Goal: Task Accomplishment & Management: Manage account settings

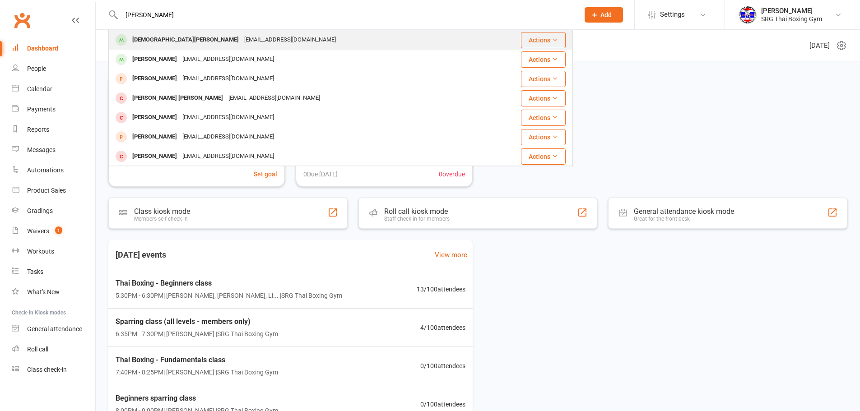
type input "[PERSON_NAME]"
click at [278, 37] on div "[DEMOGRAPHIC_DATA][PERSON_NAME] [EMAIL_ADDRESS][DOMAIN_NAME]" at bounding box center [298, 40] width 378 height 19
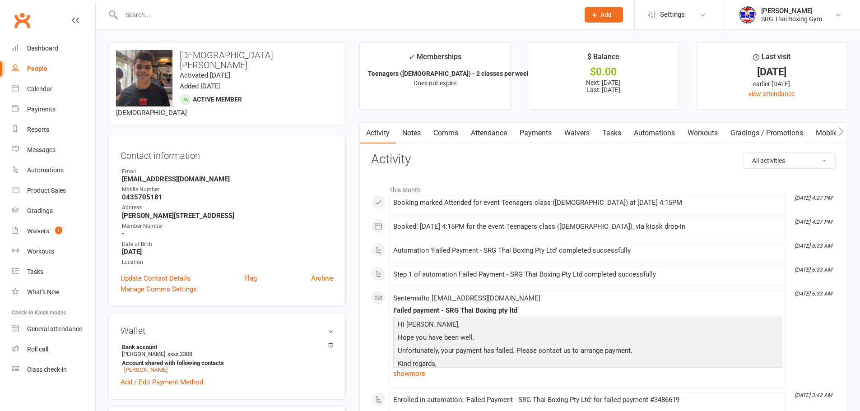
click at [520, 141] on link "Payments" at bounding box center [535, 133] width 45 height 21
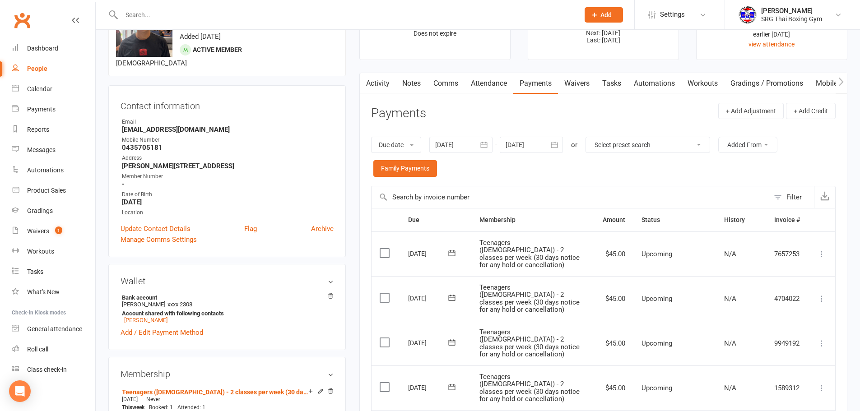
scroll to position [45, 0]
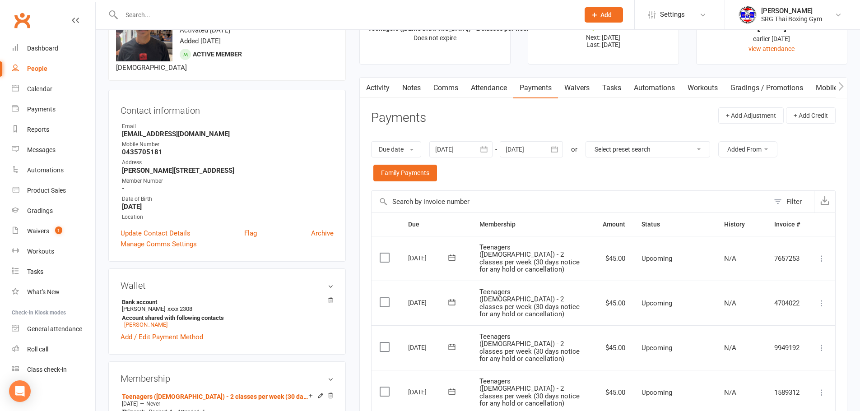
click at [472, 139] on div "Due date Due date Date paid Date failed Date settled [DATE] [DATE] Sun Mon Tue …" at bounding box center [603, 161] width 465 height 58
click at [472, 142] on div at bounding box center [460, 149] width 63 height 16
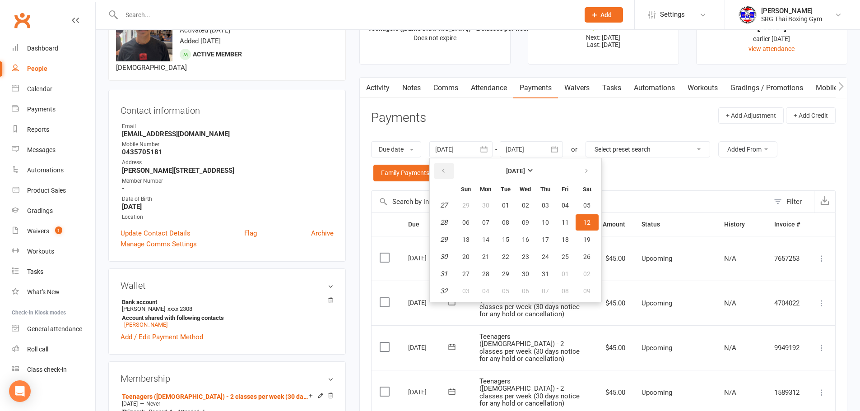
click at [446, 173] on icon "button" at bounding box center [443, 171] width 6 height 7
click at [487, 220] on span "05" at bounding box center [485, 222] width 7 height 7
type input "[DATE]"
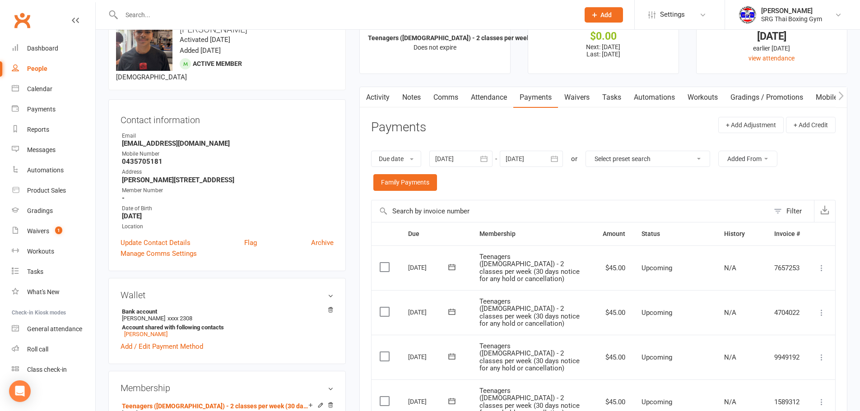
scroll to position [0, 0]
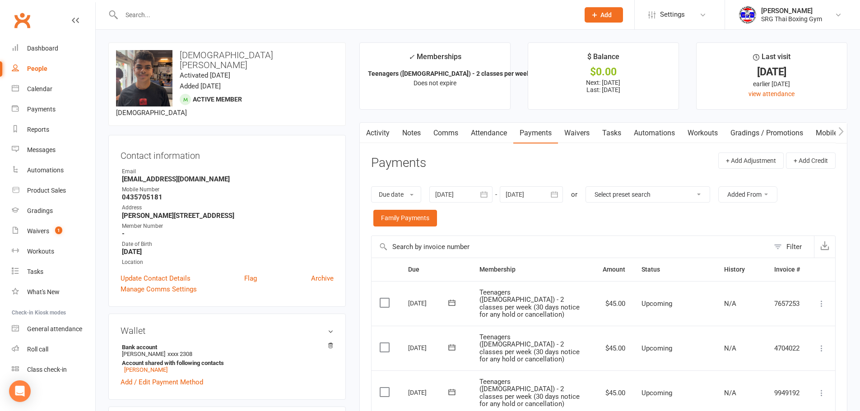
click at [576, 132] on link "Waivers" at bounding box center [577, 133] width 38 height 21
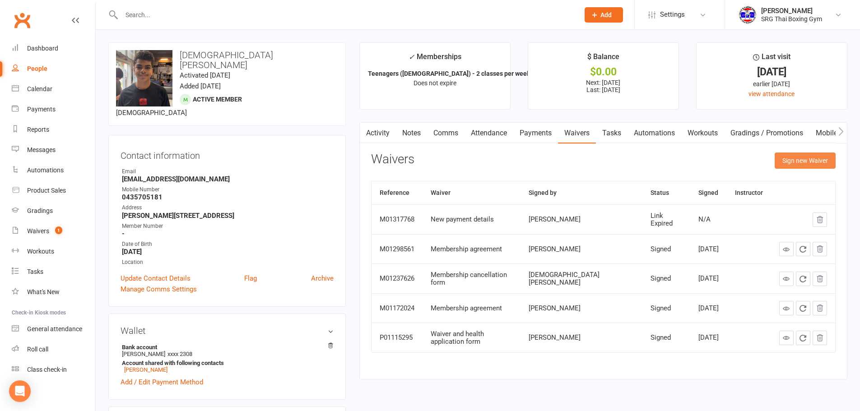
click at [784, 154] on button "Sign new Waiver" at bounding box center [805, 161] width 61 height 16
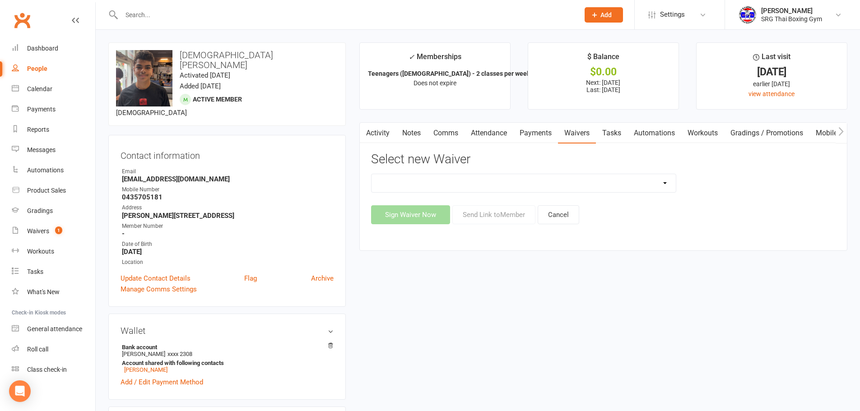
click at [550, 184] on select "Membership agreement Membership cancellation form Membership hold form New paym…" at bounding box center [524, 183] width 304 height 18
select select "12787"
click at [372, 174] on select "Membership agreement Membership cancellation form Membership hold form New paym…" at bounding box center [524, 183] width 304 height 18
click at [500, 227] on div "Activity Notes Comms Attendance Payments Waivers Tasks Automations Workouts Gra…" at bounding box center [603, 186] width 488 height 128
click at [511, 216] on button "Send Link to Member" at bounding box center [494, 214] width 83 height 19
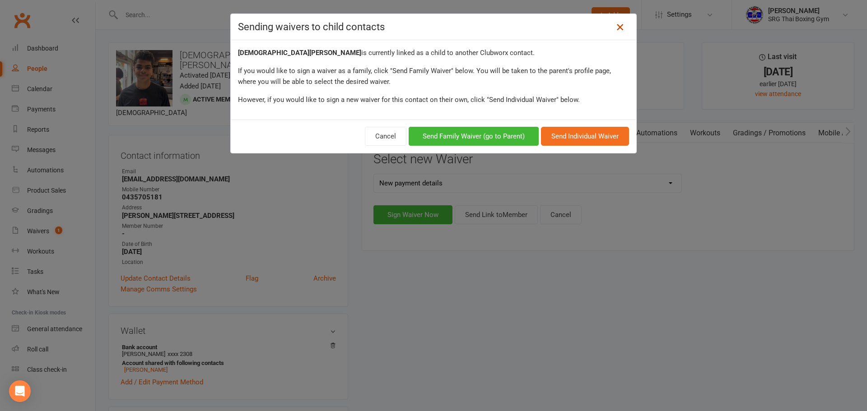
click at [619, 33] on link at bounding box center [620, 27] width 14 height 14
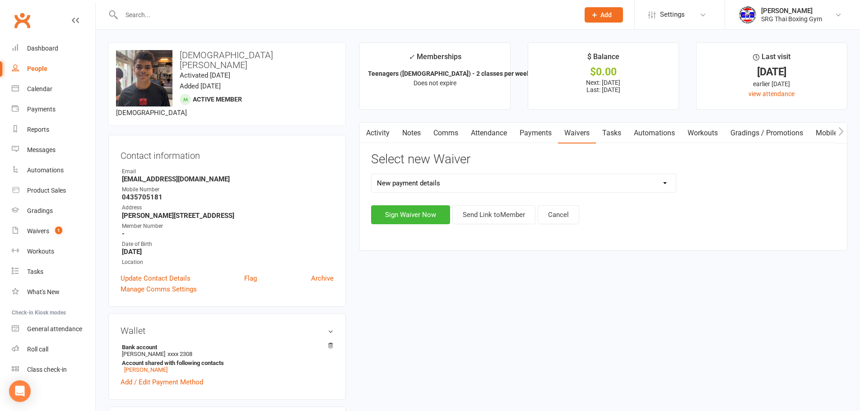
click at [456, 191] on select "Membership agreement Membership cancellation form Membership hold form New paym…" at bounding box center [524, 183] width 304 height 18
click at [372, 174] on select "Membership agreement Membership cancellation form Membership hold form New paym…" at bounding box center [524, 183] width 304 height 18
click at [474, 224] on button "Send Link to Member" at bounding box center [494, 214] width 83 height 19
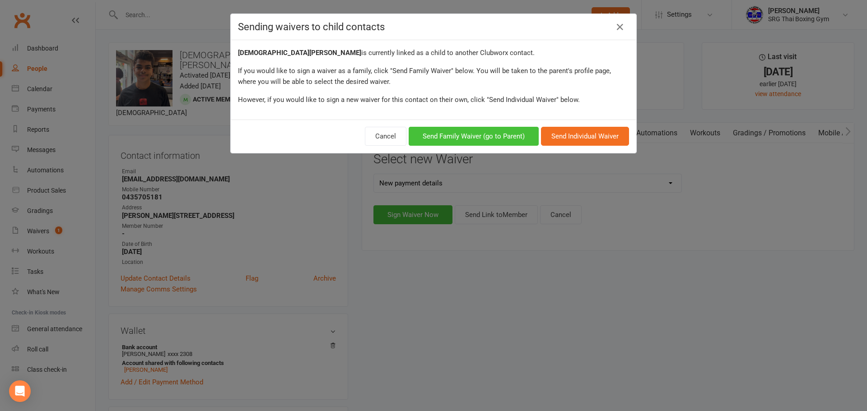
click at [484, 132] on button "Send Family Waiver (go to Parent)" at bounding box center [474, 136] width 130 height 19
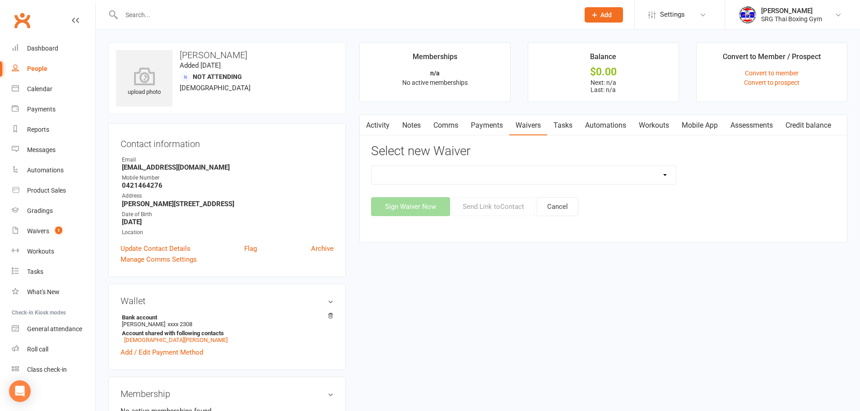
click at [517, 180] on select "Membership agreement Membership cancellation form Membership hold form New paym…" at bounding box center [524, 175] width 304 height 18
select select "12787"
click at [372, 166] on select "Membership agreement Membership cancellation form Membership hold form New paym…" at bounding box center [524, 175] width 304 height 18
click at [500, 210] on button "Send Link to Contact" at bounding box center [494, 206] width 82 height 19
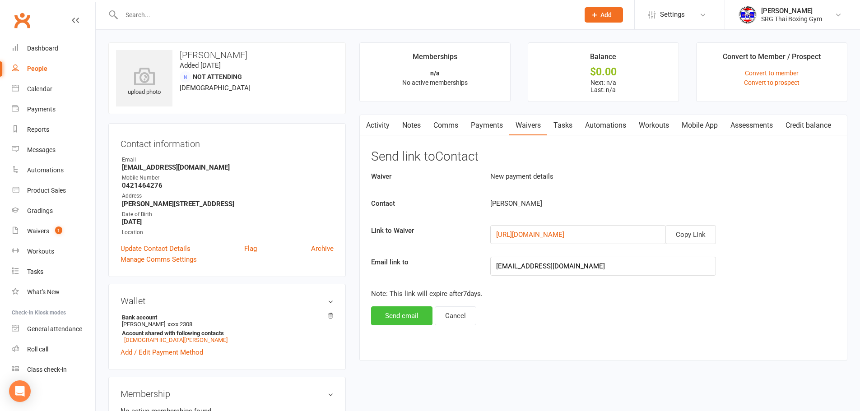
click at [395, 315] on button "Send email" at bounding box center [401, 316] width 61 height 19
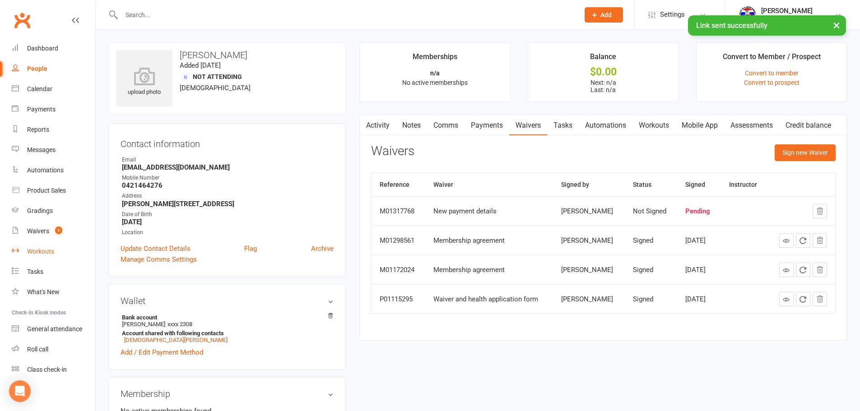
click at [77, 243] on link "Workouts" at bounding box center [54, 252] width 84 height 20
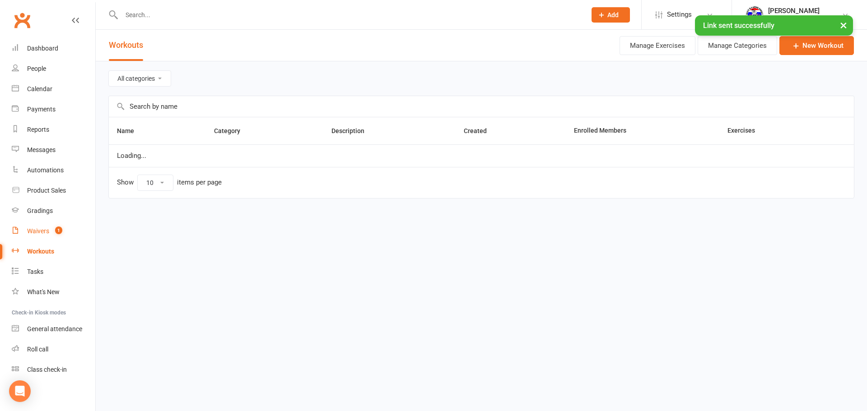
click at [83, 234] on link "Waivers 1" at bounding box center [54, 231] width 84 height 20
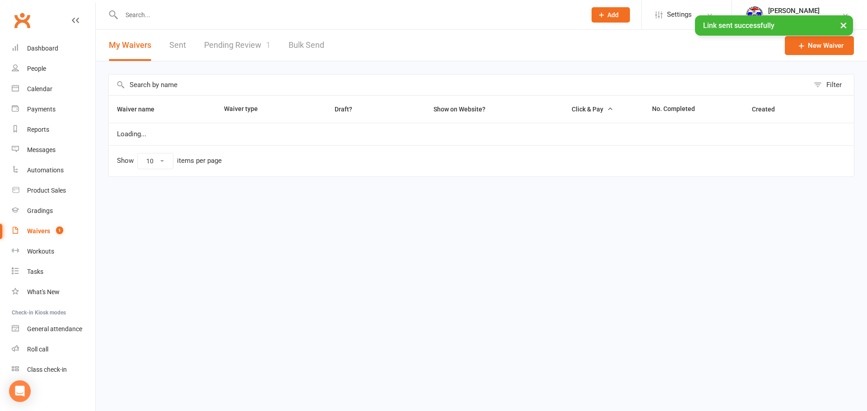
click at [83, 234] on link "Waivers 1" at bounding box center [54, 231] width 84 height 20
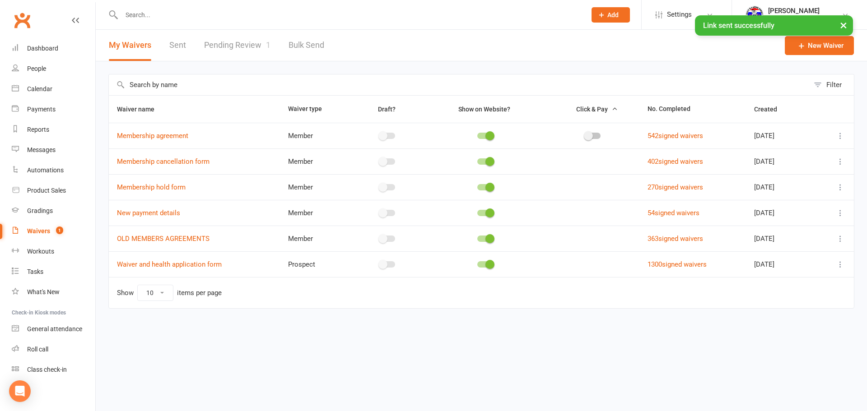
click at [250, 48] on link "Pending Review 1" at bounding box center [237, 45] width 66 height 31
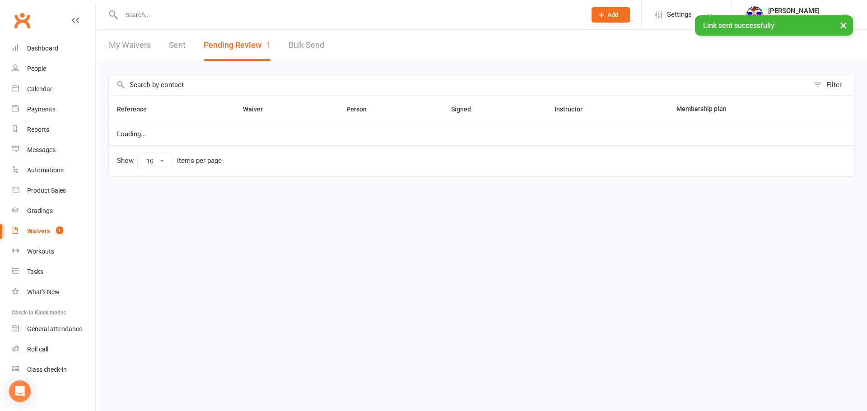
select select "100"
